Goal: Task Accomplishment & Management: Complete application form

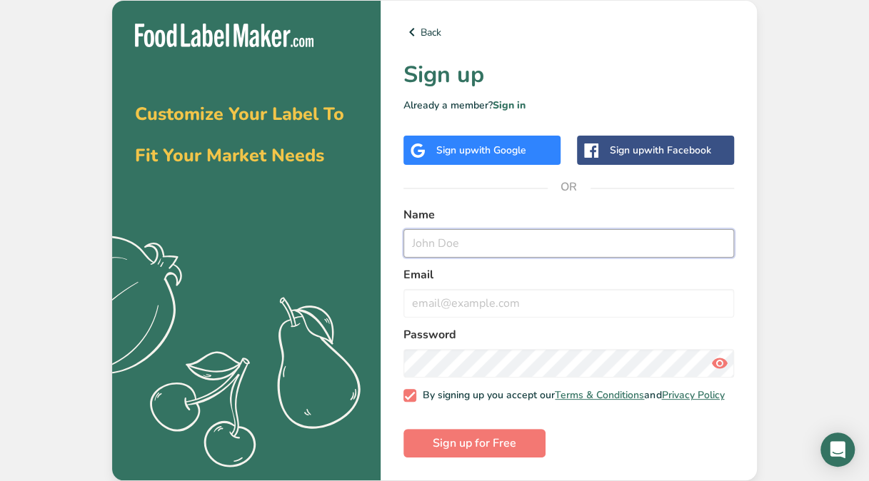
click at [500, 229] on input "text" at bounding box center [569, 243] width 331 height 29
type input "[PERSON_NAME]"
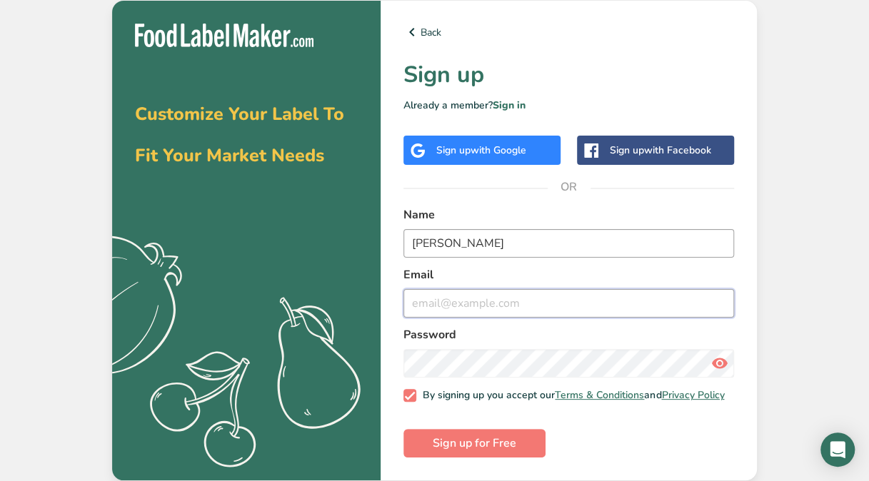
type input "[PERSON_NAME][EMAIL_ADDRESS][DOMAIN_NAME]"
drag, startPoint x: 570, startPoint y: 307, endPoint x: 383, endPoint y: 315, distance: 187.3
click at [383, 315] on div "Back Sign up Already a member? Sign in Sign up with Google Sign up with Faceboo…" at bounding box center [569, 241] width 376 height 480
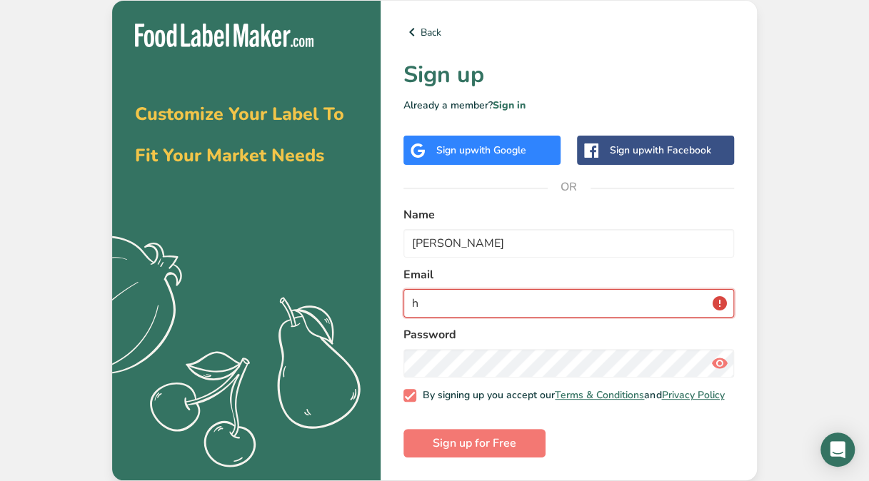
type input "[EMAIL_ADDRESS][DOMAIN_NAME]"
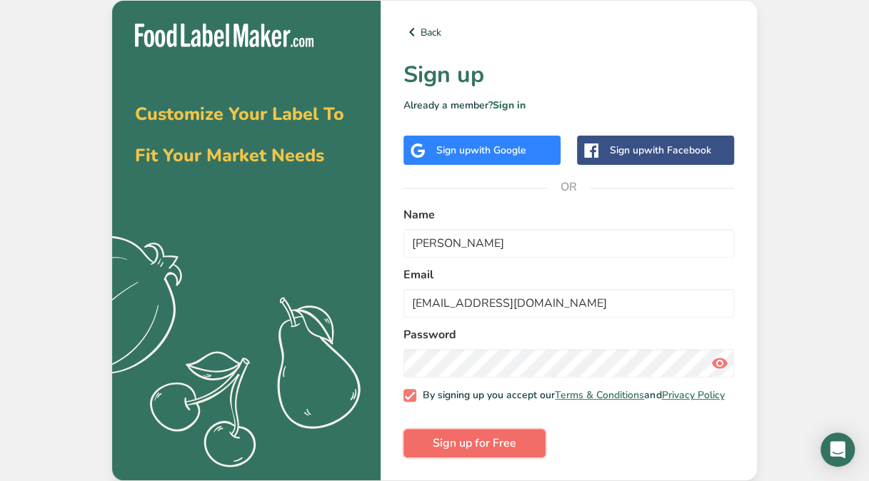
click at [511, 443] on span "Sign up for Free" at bounding box center [475, 443] width 84 height 17
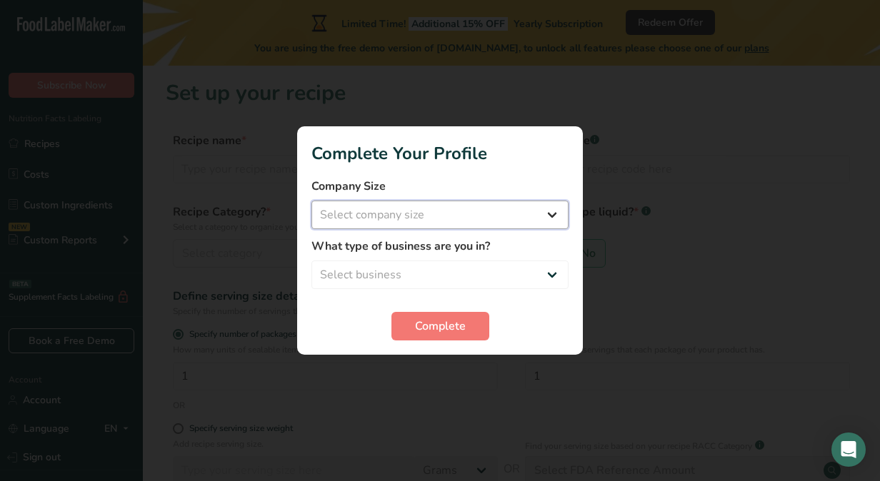
click at [487, 216] on select "Select company size Fewer than 10 Employees 10 to 50 Employees 51 to 500 Employ…" at bounding box center [439, 215] width 257 height 29
select select "1"
click at [311, 201] on select "Select company size Fewer than 10 Employees 10 to 50 Employees 51 to 500 Employ…" at bounding box center [439, 215] width 257 height 29
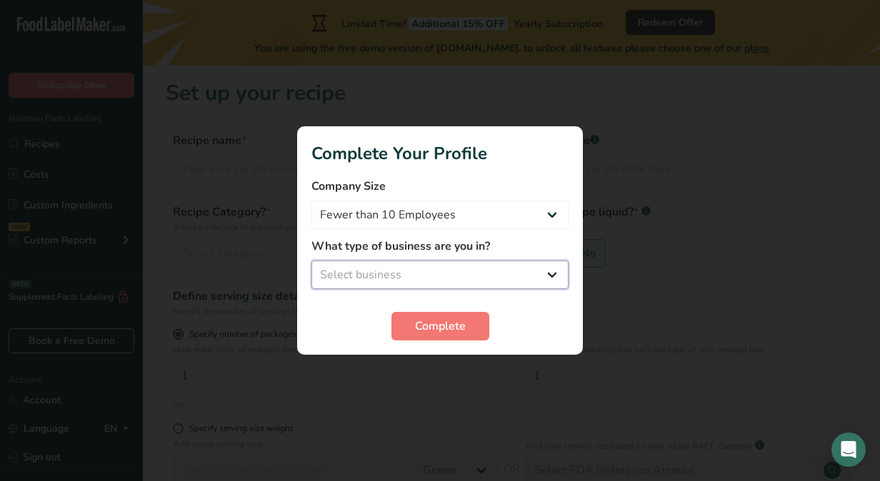
click at [457, 266] on select "Select business Packaged Food Manufacturer Restaurant & Cafe Bakery Meal Plans …" at bounding box center [439, 275] width 257 height 29
select select "8"
click at [311, 261] on select "Select business Packaged Food Manufacturer Restaurant & Cafe Bakery Meal Plans …" at bounding box center [439, 275] width 257 height 29
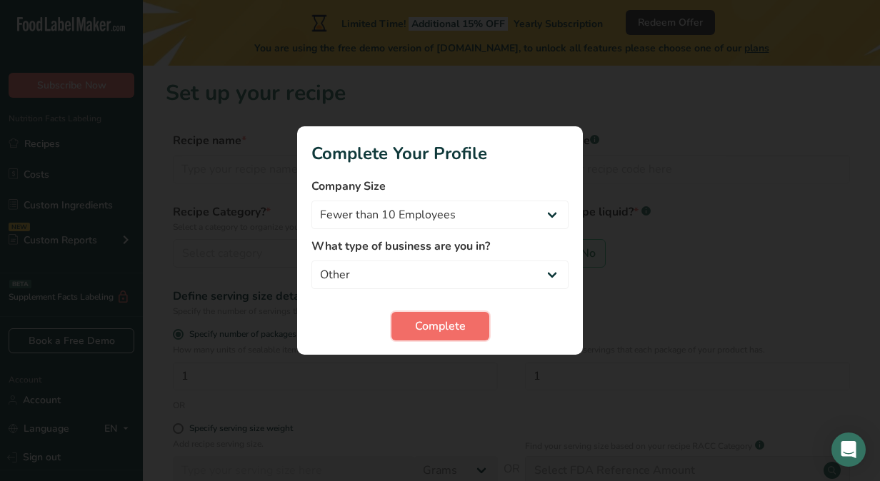
click at [461, 336] on button "Complete" at bounding box center [440, 326] width 98 height 29
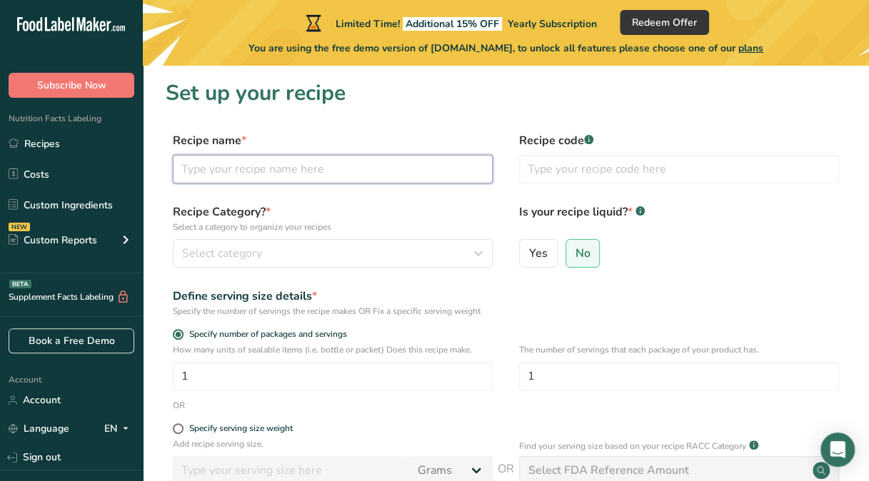
click at [277, 167] on input "text" at bounding box center [333, 169] width 320 height 29
type input "Chicken cabonara"
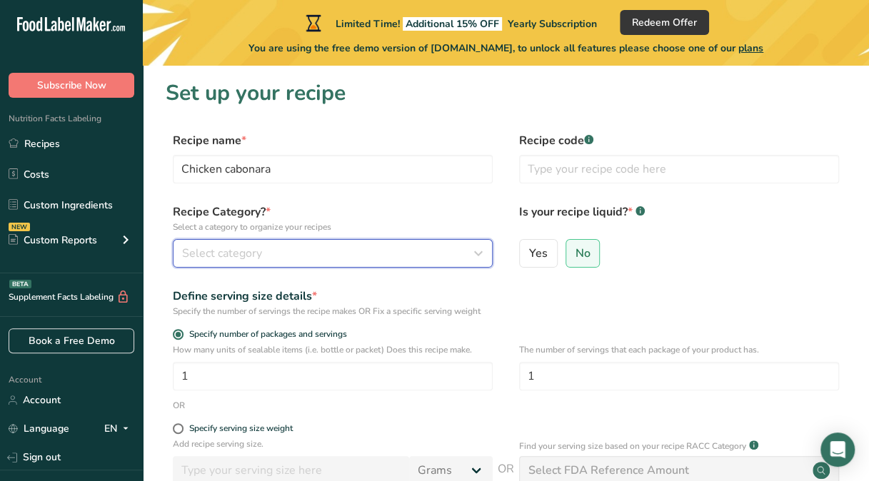
click at [315, 251] on div "Select category" at bounding box center [328, 253] width 293 height 17
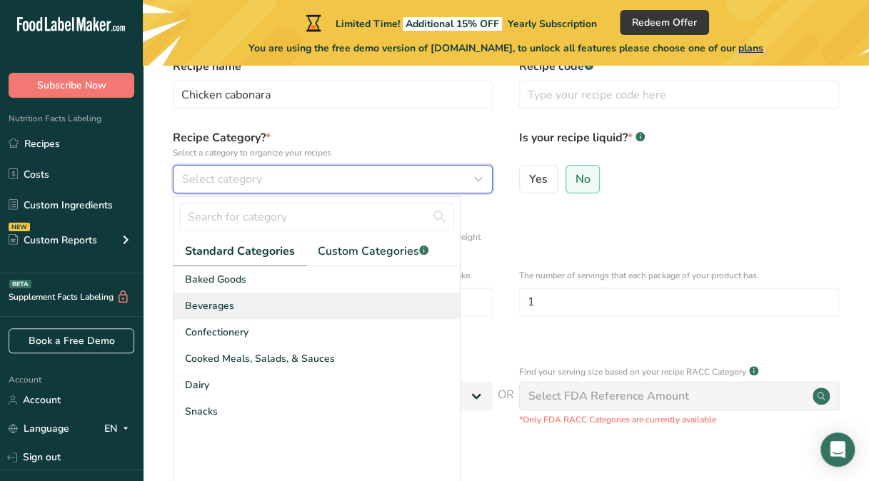
scroll to position [76, 0]
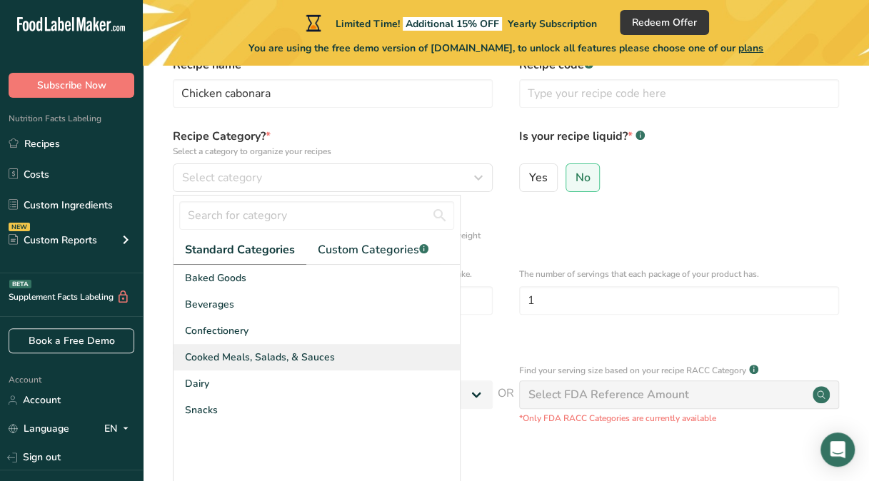
click at [287, 366] on div "Cooked Meals, Salads, & Sauces" at bounding box center [317, 357] width 286 height 26
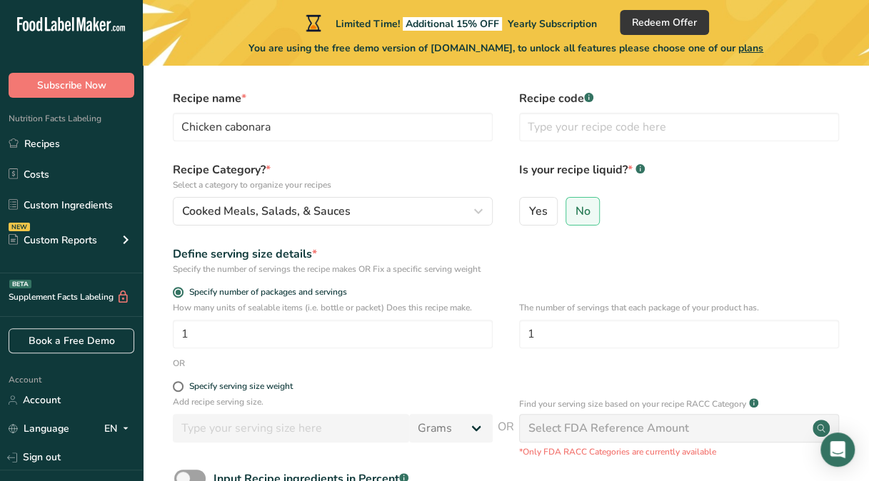
scroll to position [41, 0]
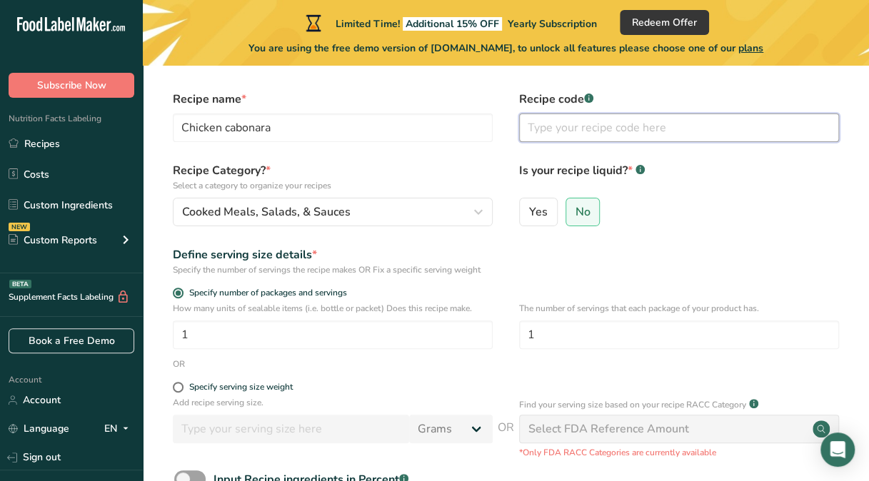
click at [648, 137] on input "text" at bounding box center [679, 128] width 320 height 29
click at [591, 214] on label "No" at bounding box center [583, 212] width 35 height 29
click at [576, 214] on input "No" at bounding box center [570, 211] width 9 height 9
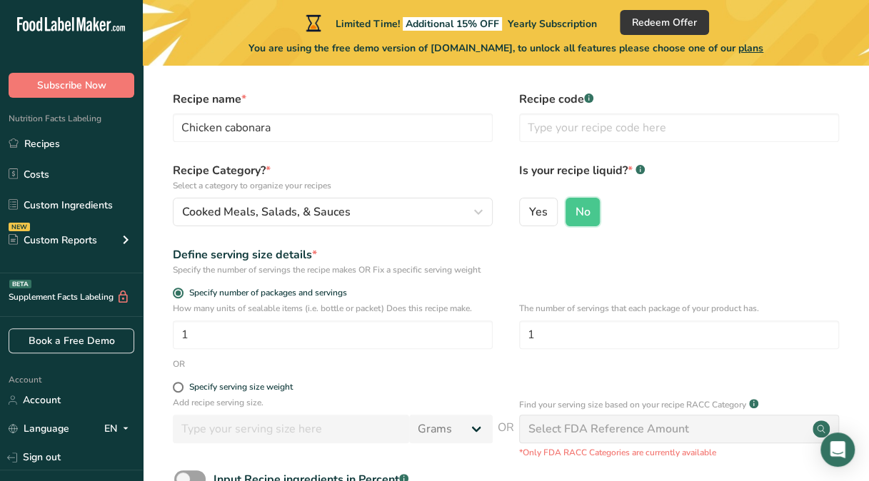
scroll to position [168, 0]
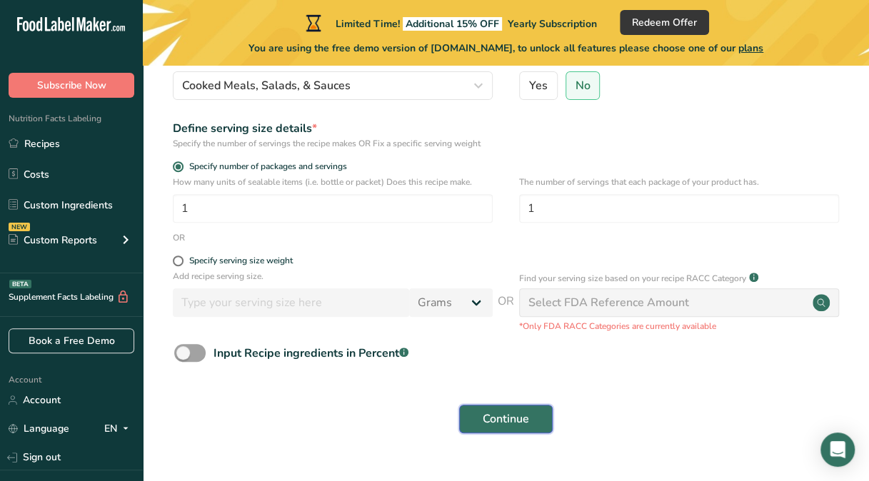
click at [516, 414] on span "Continue" at bounding box center [506, 419] width 46 height 17
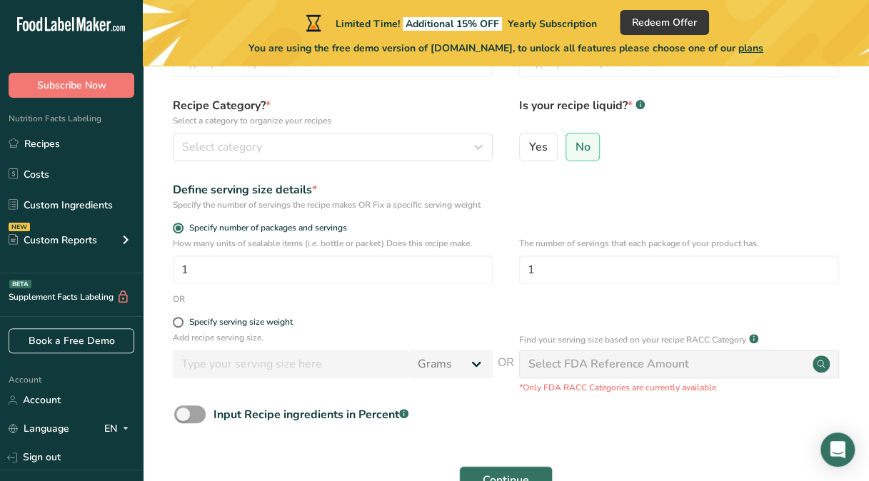
scroll to position [197, 0]
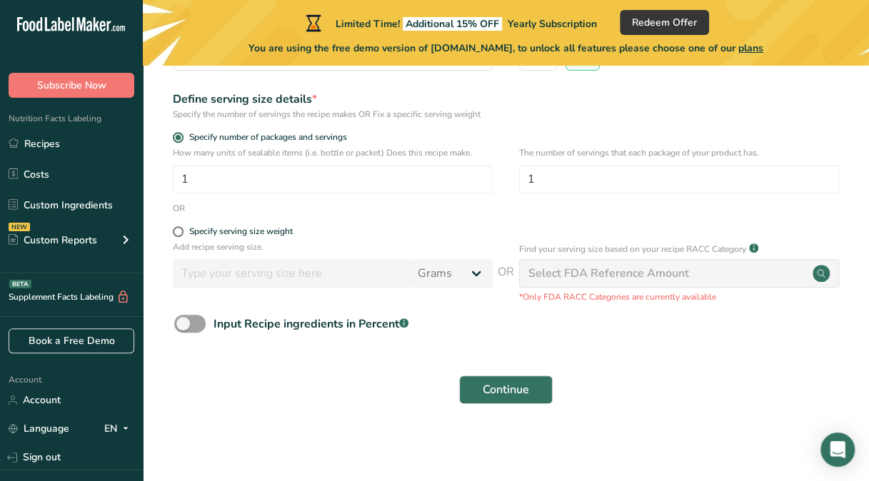
click at [614, 277] on div "Select FDA Reference Amount" at bounding box center [609, 273] width 161 height 17
click at [824, 276] on circle at bounding box center [821, 273] width 17 height 17
click at [508, 396] on span "Continue" at bounding box center [506, 389] width 46 height 17
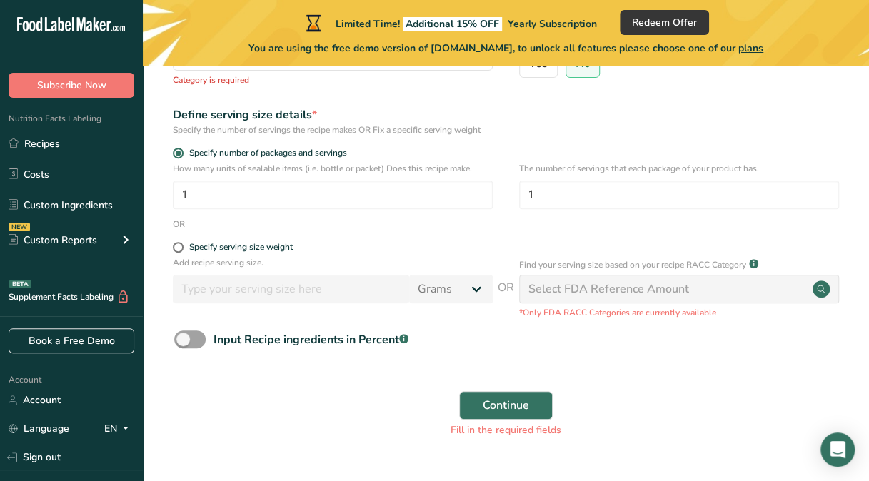
click at [0, 6] on div ".a-20{fill:#fff;} Subscribe Now Nutrition Facts Labeling Recipes Costs Custom I…" at bounding box center [71, 240] width 143 height 481
